Goal: Task Accomplishment & Management: Use online tool/utility

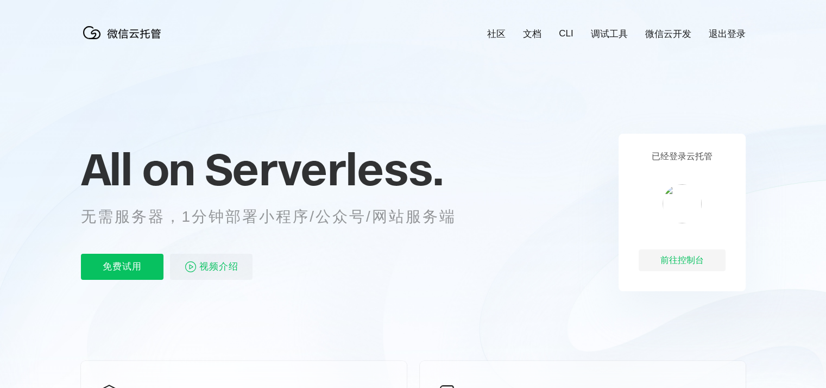
scroll to position [0, 1930]
click at [683, 262] on div "前往控制台" at bounding box center [681, 260] width 87 height 22
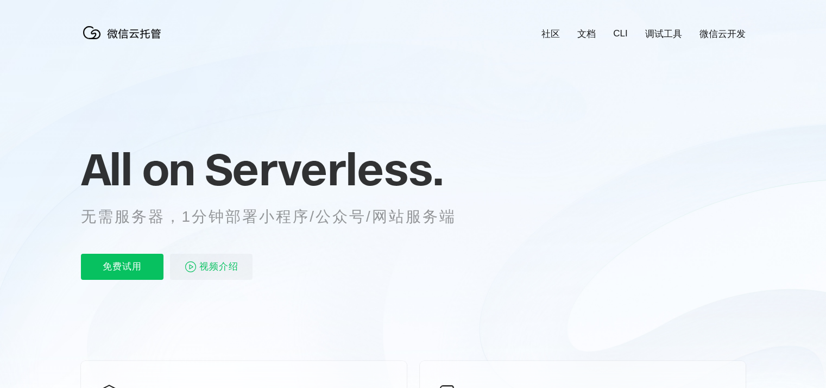
scroll to position [0, 1930]
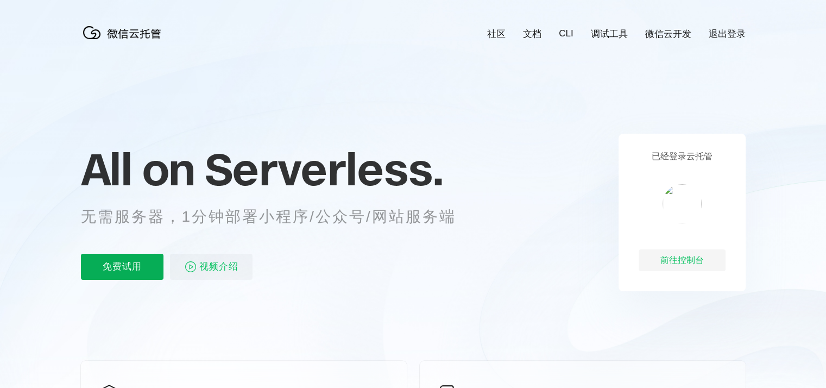
click at [131, 265] on p "免费试用" at bounding box center [122, 266] width 83 height 26
